Goal: Complete application form

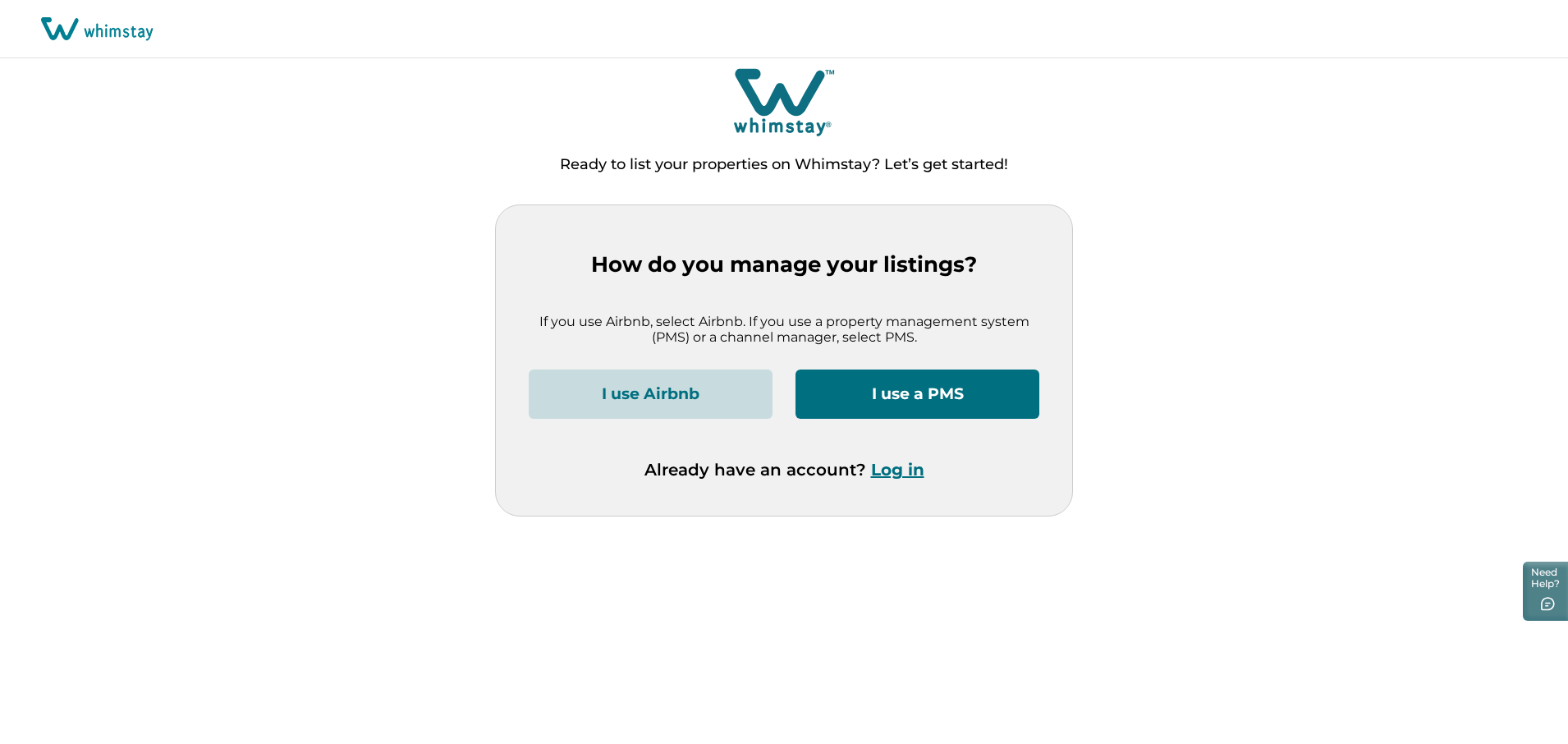
click at [942, 390] on button "I use a PMS" at bounding box center [917, 394] width 244 height 49
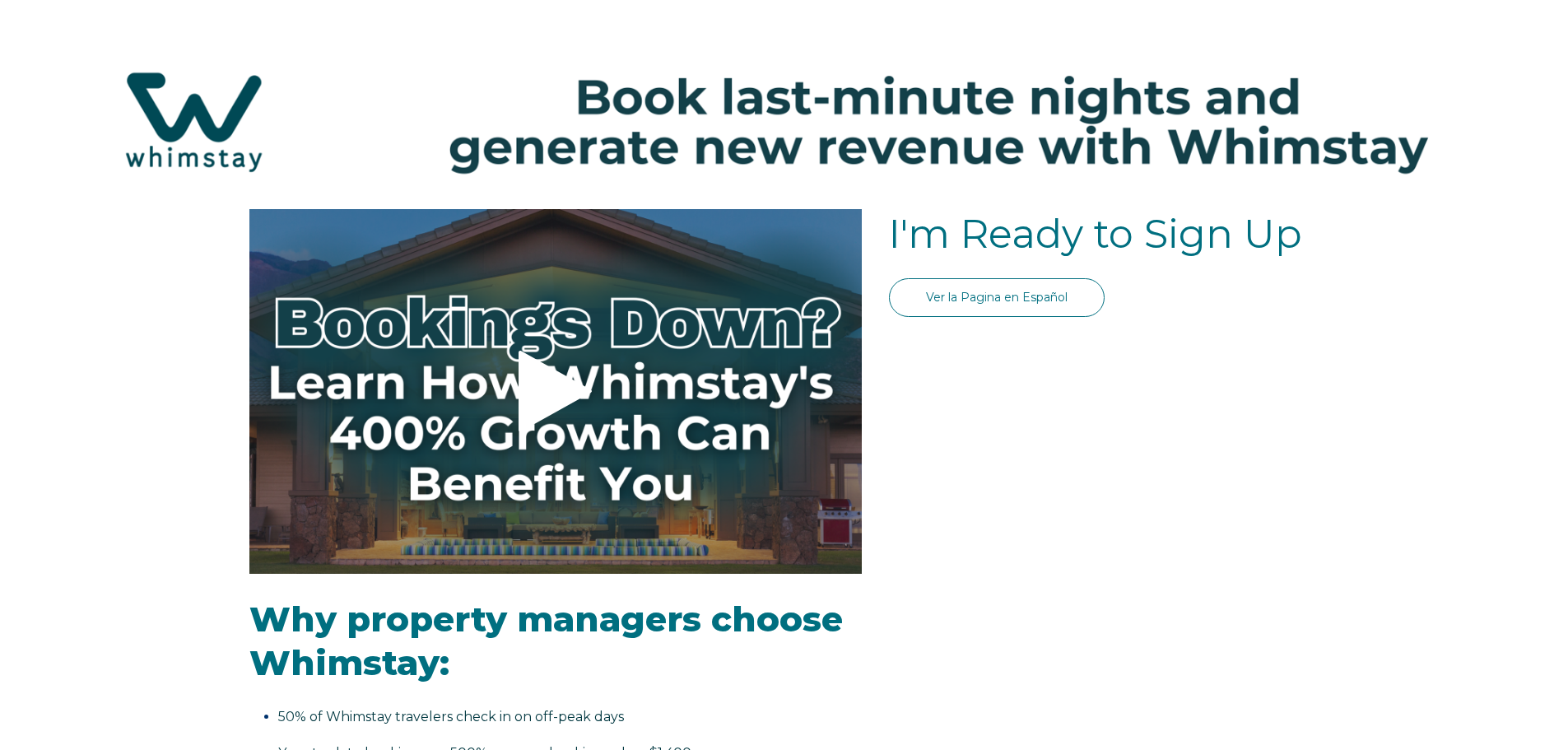
select select "US"
select select "Standard"
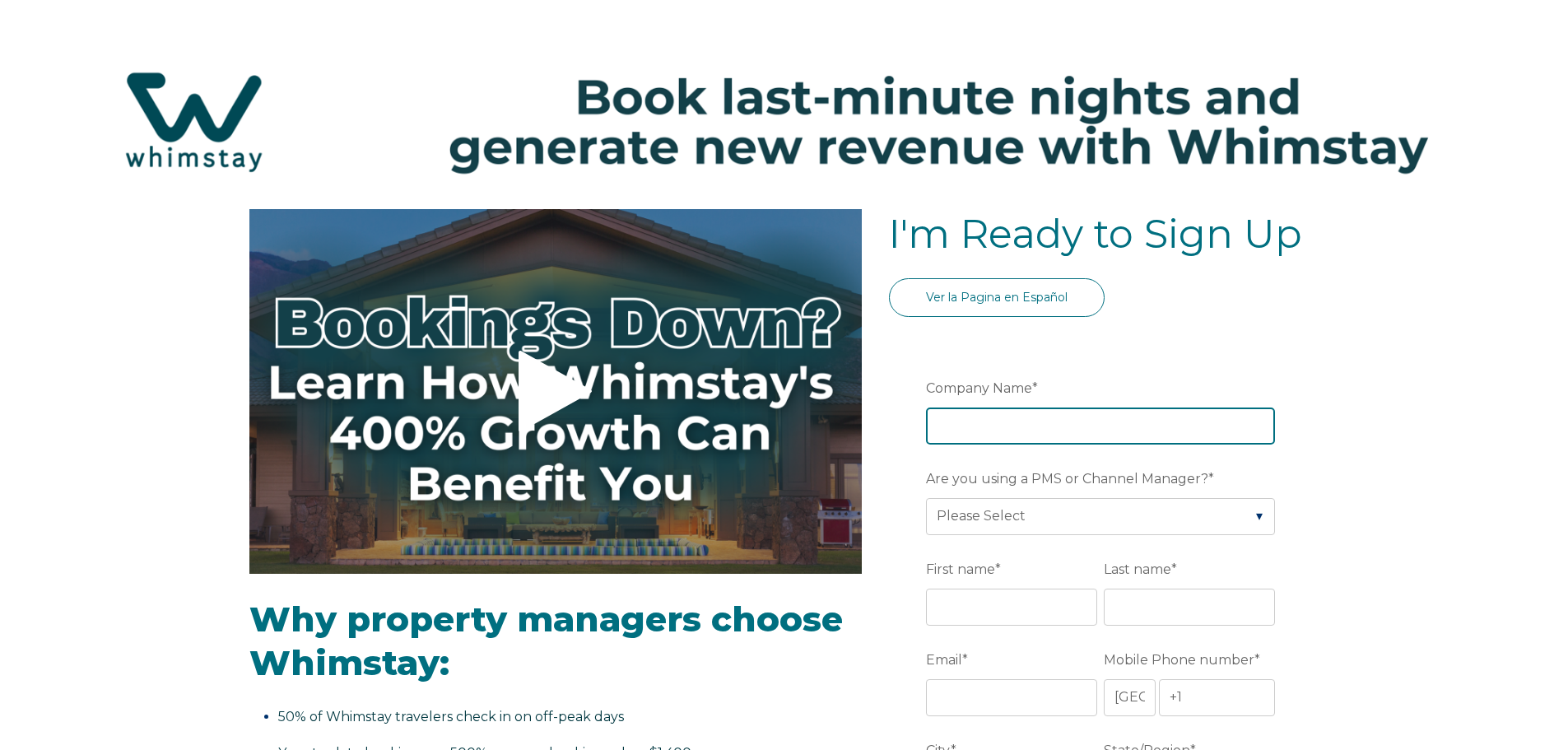
click at [1015, 429] on input "Company Name *" at bounding box center [1101, 425] width 349 height 36
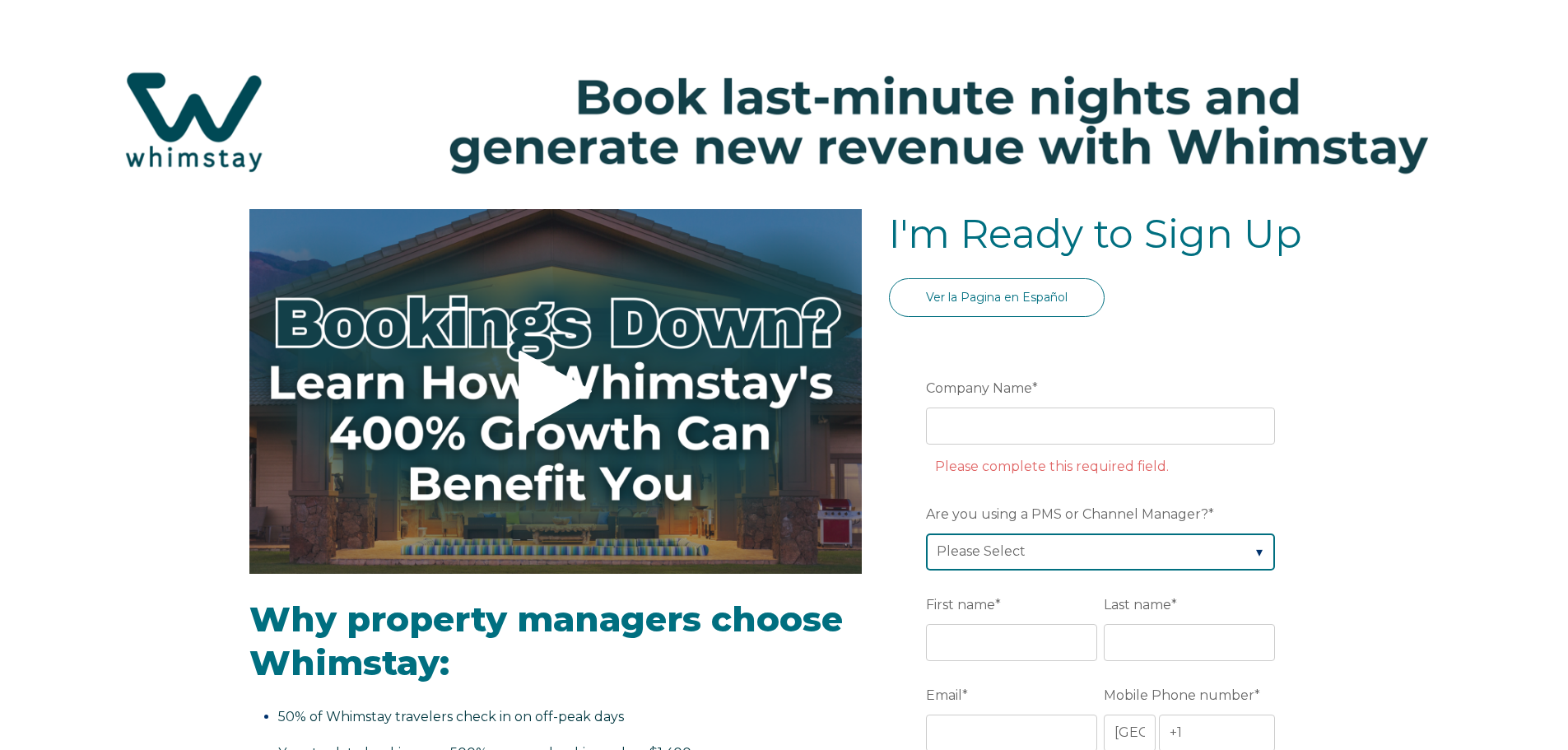
click at [1002, 526] on div "Are you using a PMS or Channel Manager? * Please Select Barefoot BookingPal Boo…" at bounding box center [1104, 535] width 356 height 71
select select "Not Listed"
click at [926, 533] on select "Please Select Barefoot BookingPal Boost Brightside CiiRUS Escapia Guesty Hostaw…" at bounding box center [1101, 551] width 349 height 36
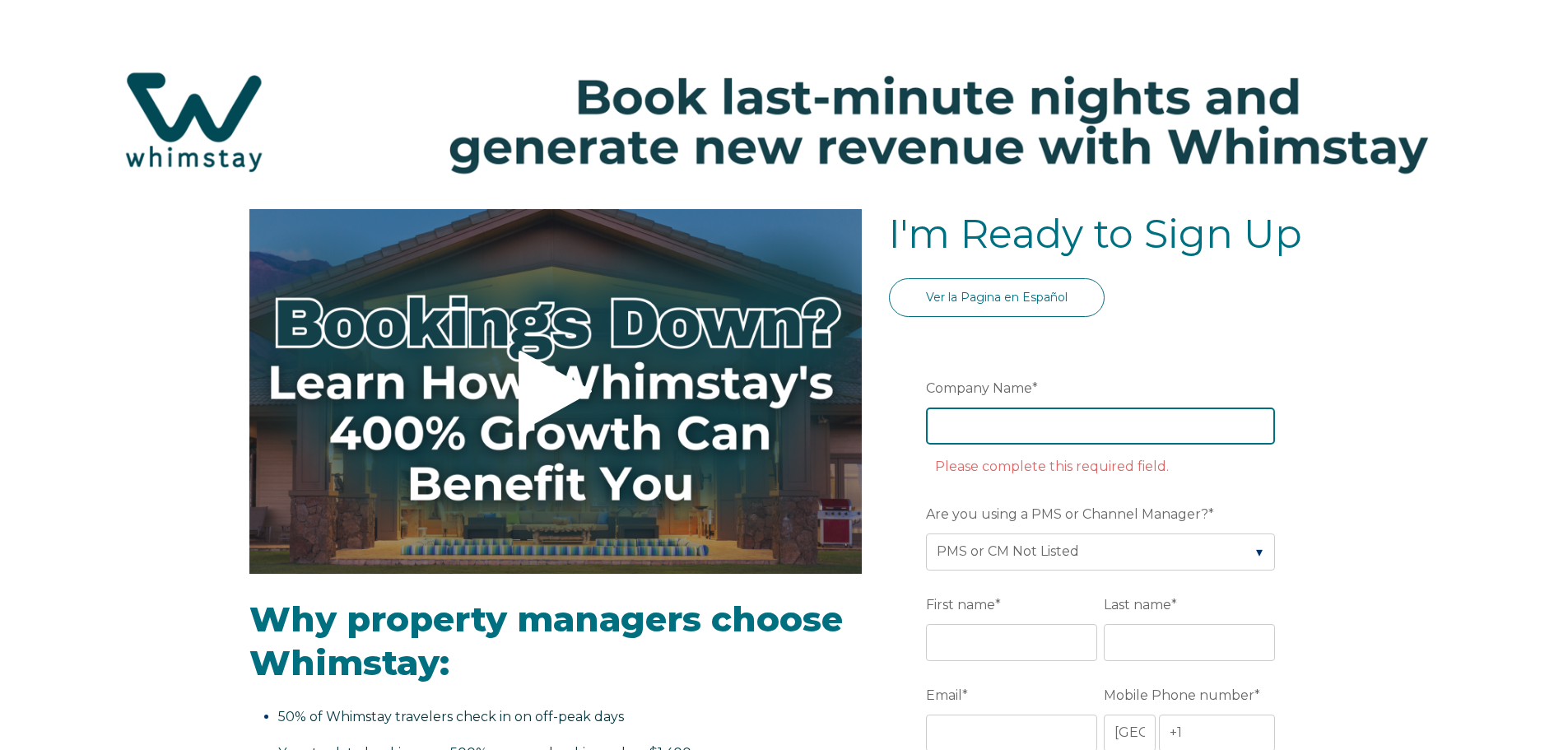
click at [1069, 430] on input "Company Name *" at bounding box center [1101, 425] width 349 height 36
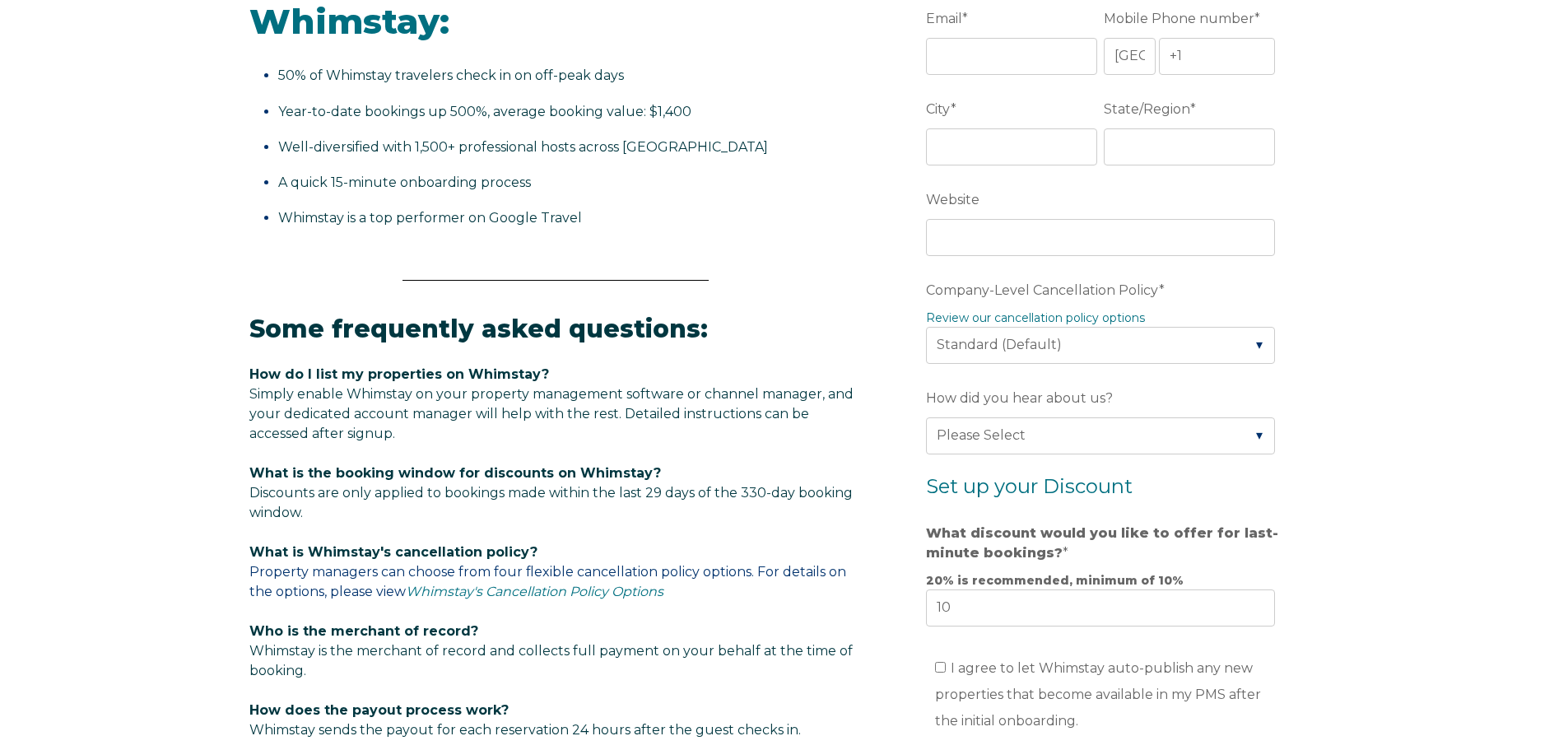
scroll to position [659, 0]
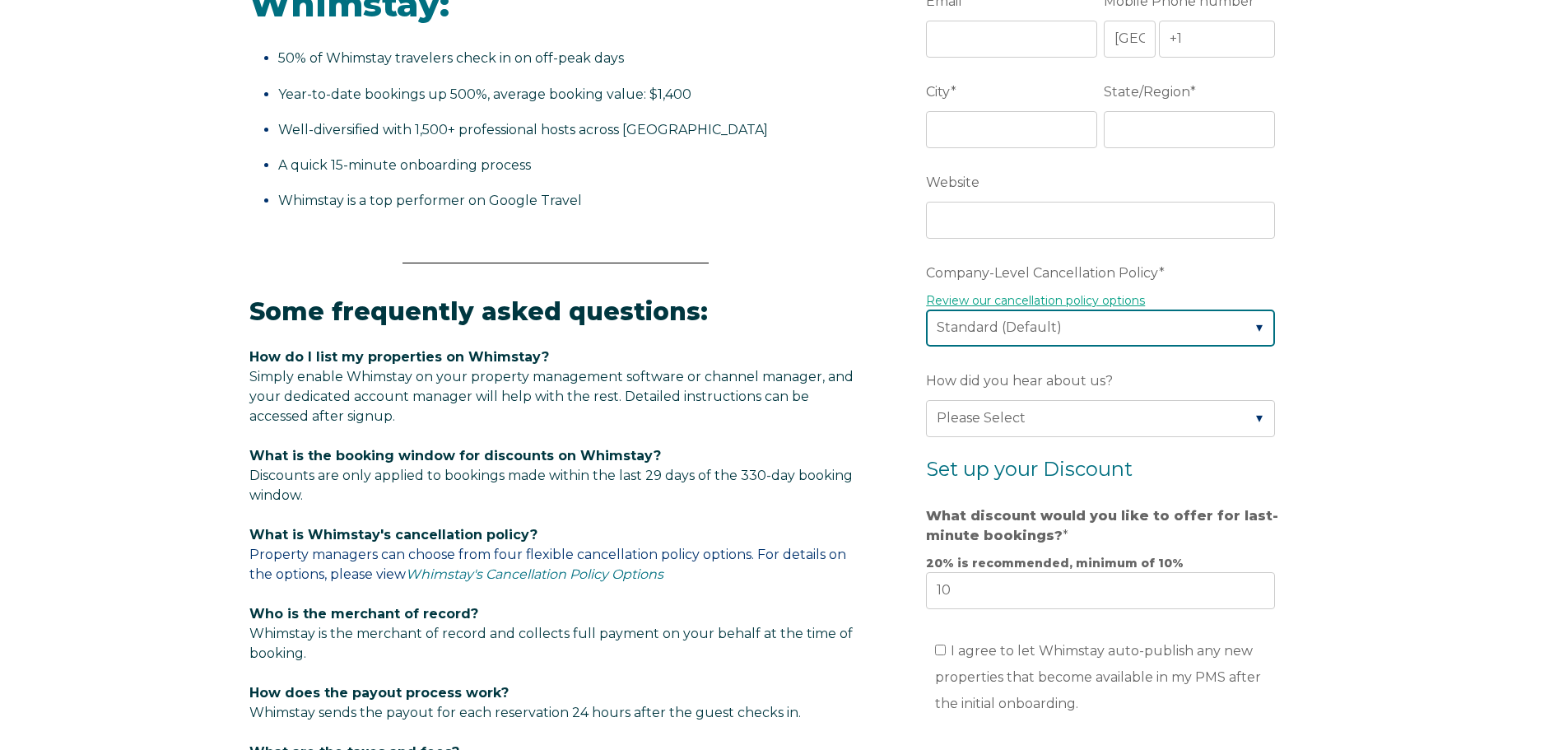
click at [1136, 335] on div "Company-Level Cancellation Policy * Review our cancellation policy options Plea…" at bounding box center [1104, 302] width 356 height 88
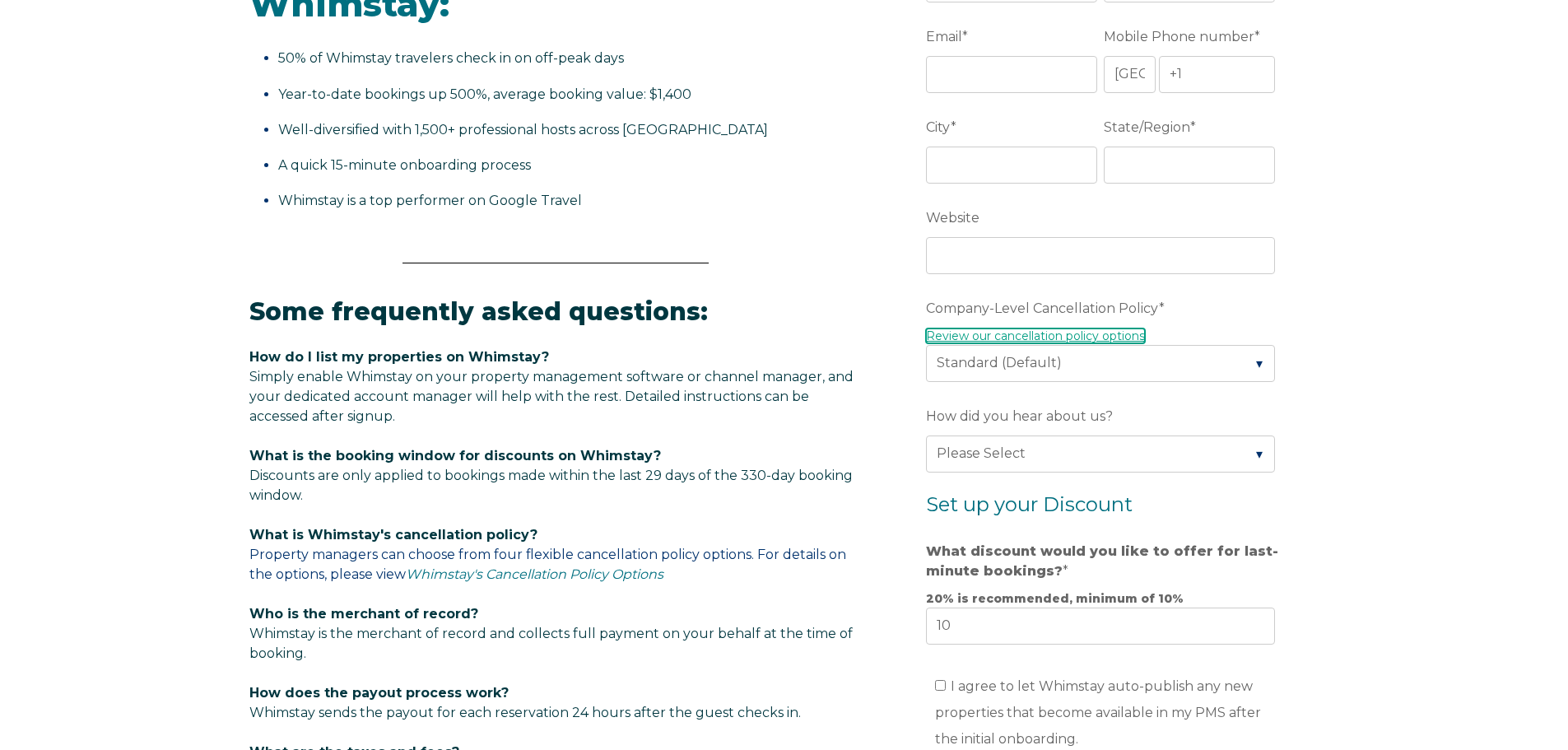
click at [1136, 335] on link "Review our cancellation policy options" at bounding box center [1036, 335] width 219 height 15
